Goal: Task Accomplishment & Management: Manage account settings

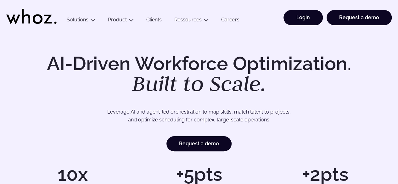
drag, startPoint x: 0, startPoint y: 0, endPoint x: 300, endPoint y: 18, distance: 300.9
click at [300, 18] on link "Login" at bounding box center [303, 17] width 39 height 15
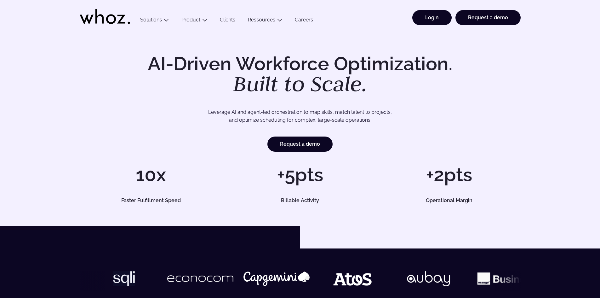
click at [434, 20] on link "Login" at bounding box center [431, 17] width 39 height 15
click at [443, 18] on link "Login" at bounding box center [431, 17] width 39 height 15
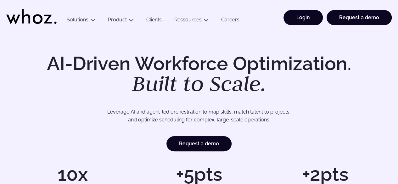
click at [300, 20] on link "Login" at bounding box center [303, 17] width 39 height 15
